Goal: Use online tool/utility

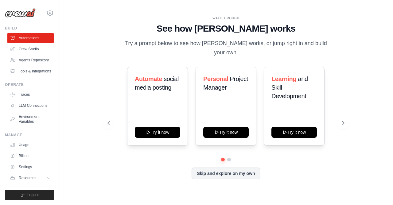
click at [141, 91] on span "social media posting" at bounding box center [157, 83] width 44 height 15
click at [161, 91] on span "social media posting" at bounding box center [157, 83] width 44 height 15
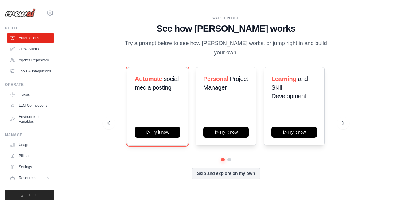
click at [161, 138] on button "Try it now" at bounding box center [157, 132] width 45 height 11
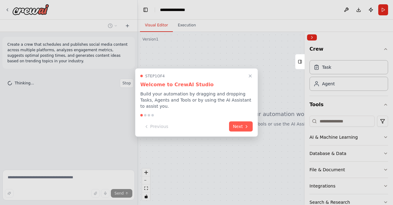
click at [243, 126] on button "Next" at bounding box center [241, 127] width 24 height 10
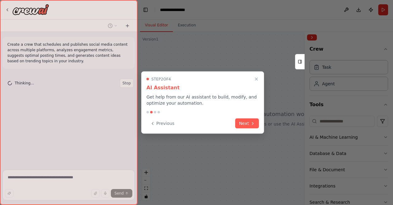
click at [245, 123] on button "Next" at bounding box center [247, 124] width 24 height 10
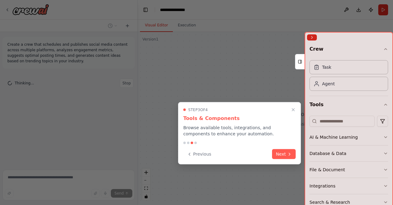
click at [283, 159] on button "Next" at bounding box center [284, 154] width 24 height 10
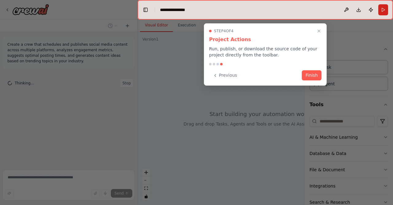
click at [285, 158] on div at bounding box center [196, 102] width 393 height 205
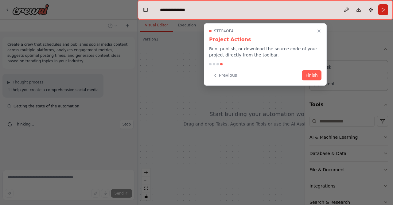
click at [314, 76] on button "Finish" at bounding box center [312, 75] width 20 height 10
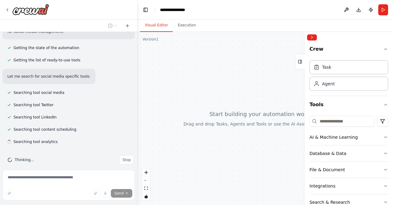
scroll to position [76, 0]
click at [380, 137] on button "AI & Machine Learning" at bounding box center [348, 137] width 79 height 16
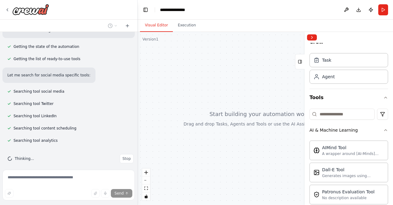
scroll to position [5, 0]
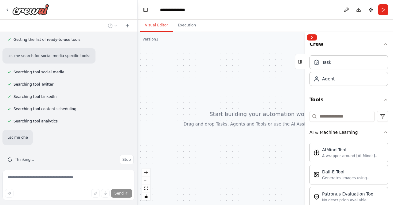
click at [382, 130] on button "AI & Machine Learning" at bounding box center [348, 132] width 79 height 16
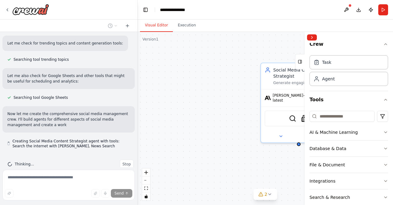
scroll to position [195, 0]
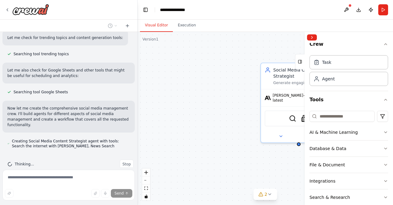
click at [315, 34] on div at bounding box center [349, 37] width 88 height 11
click at [316, 36] on button "Collapse right sidebar" at bounding box center [312, 37] width 10 height 6
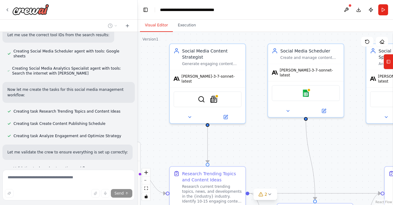
scroll to position [370, 0]
